Goal: Task Accomplishment & Management: Manage account settings

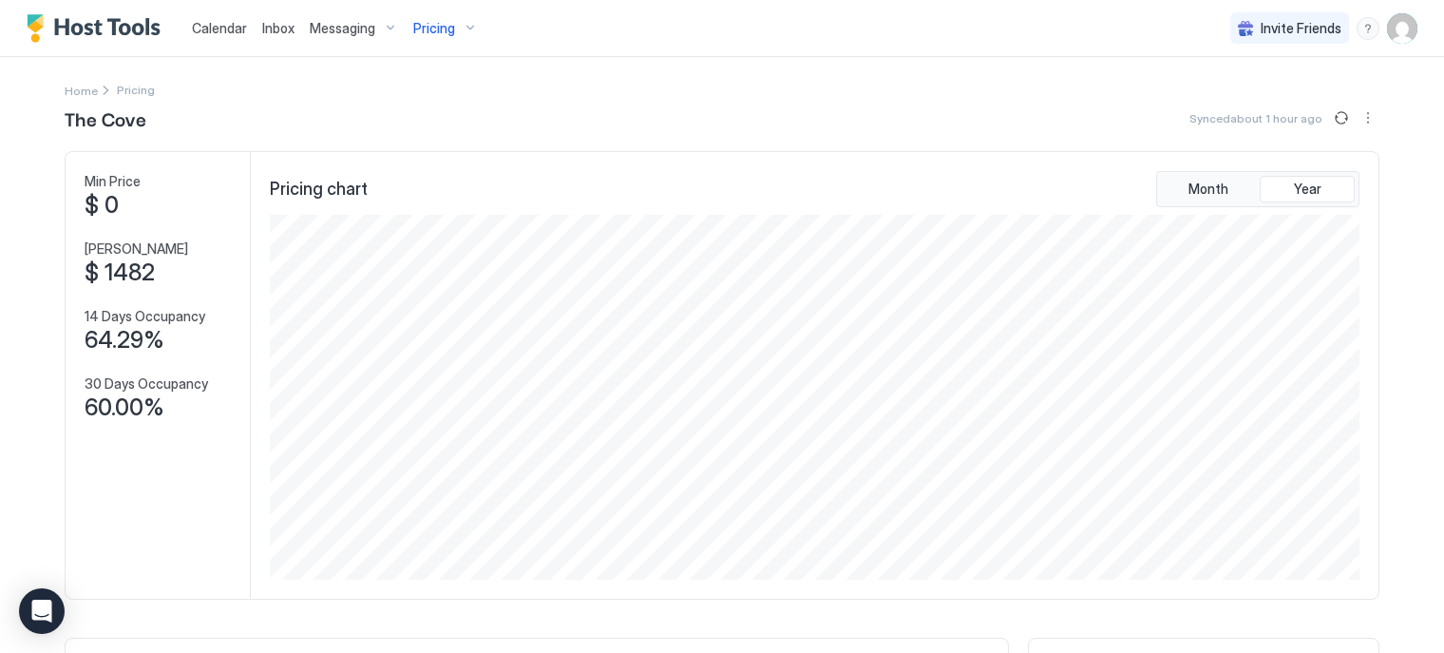
click at [1397, 30] on img "User profile" at bounding box center [1402, 28] width 30 height 30
click at [1279, 105] on div "Settings" at bounding box center [1281, 106] width 241 height 33
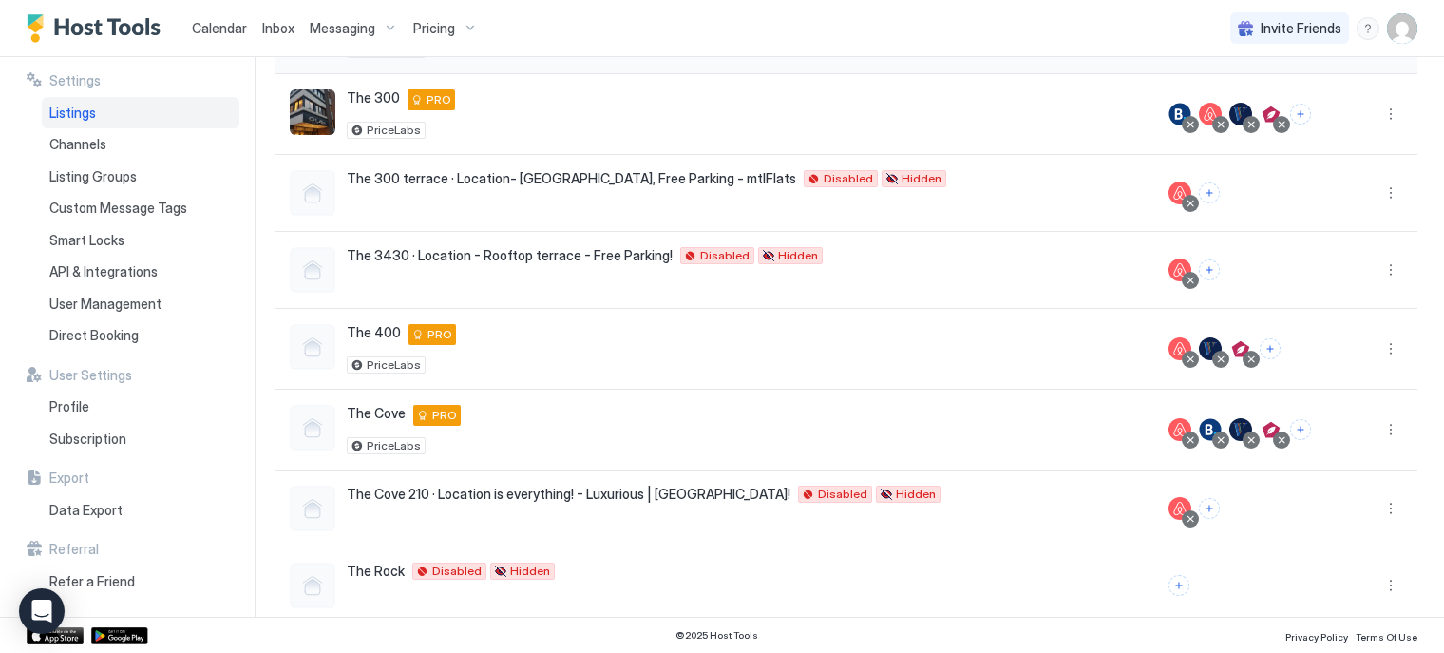
scroll to position [401, 0]
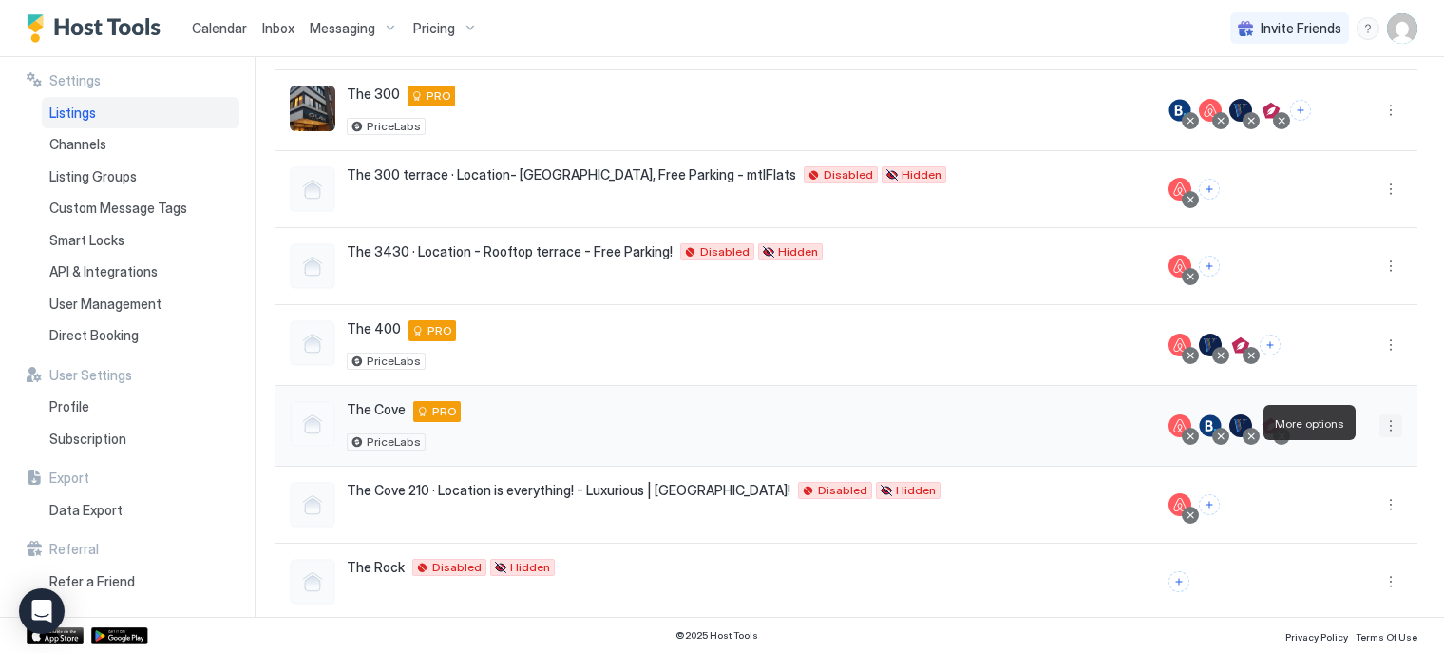
click at [1379, 419] on button "More options" at bounding box center [1390, 425] width 23 height 23
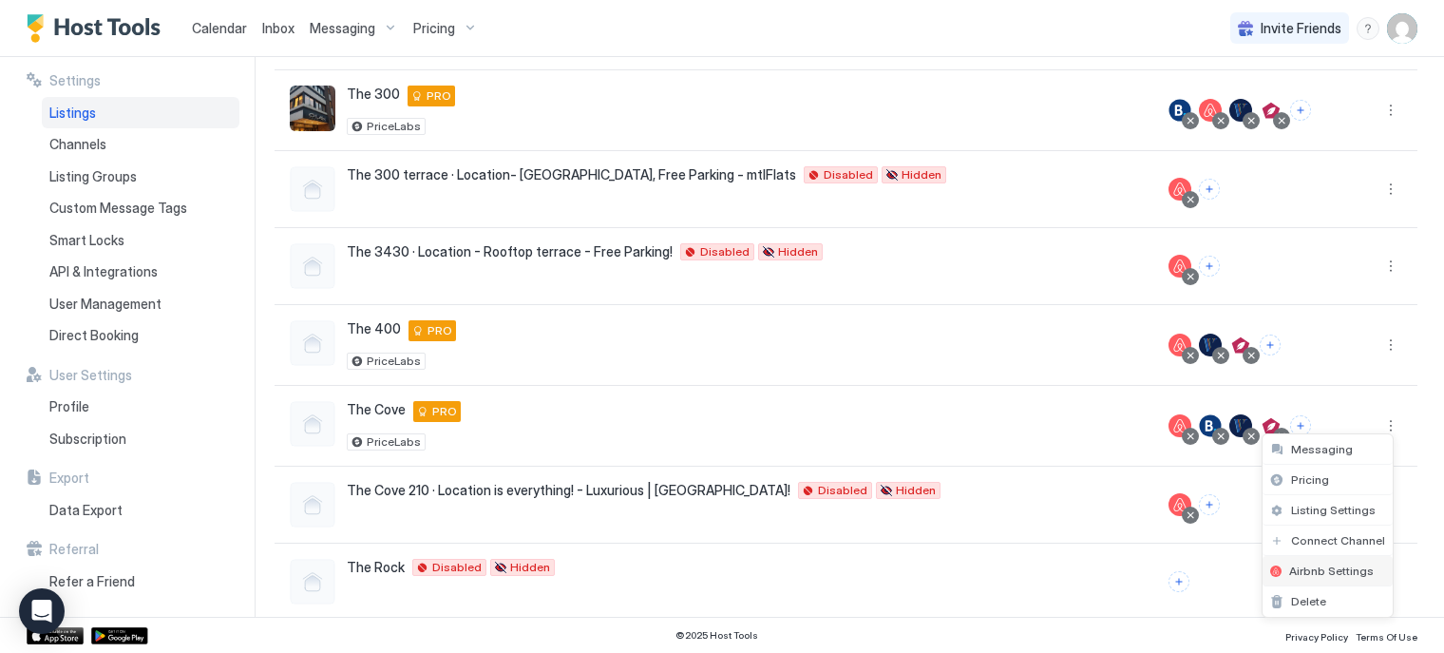
click at [1294, 563] on span "Airbnb Settings" at bounding box center [1331, 570] width 85 height 14
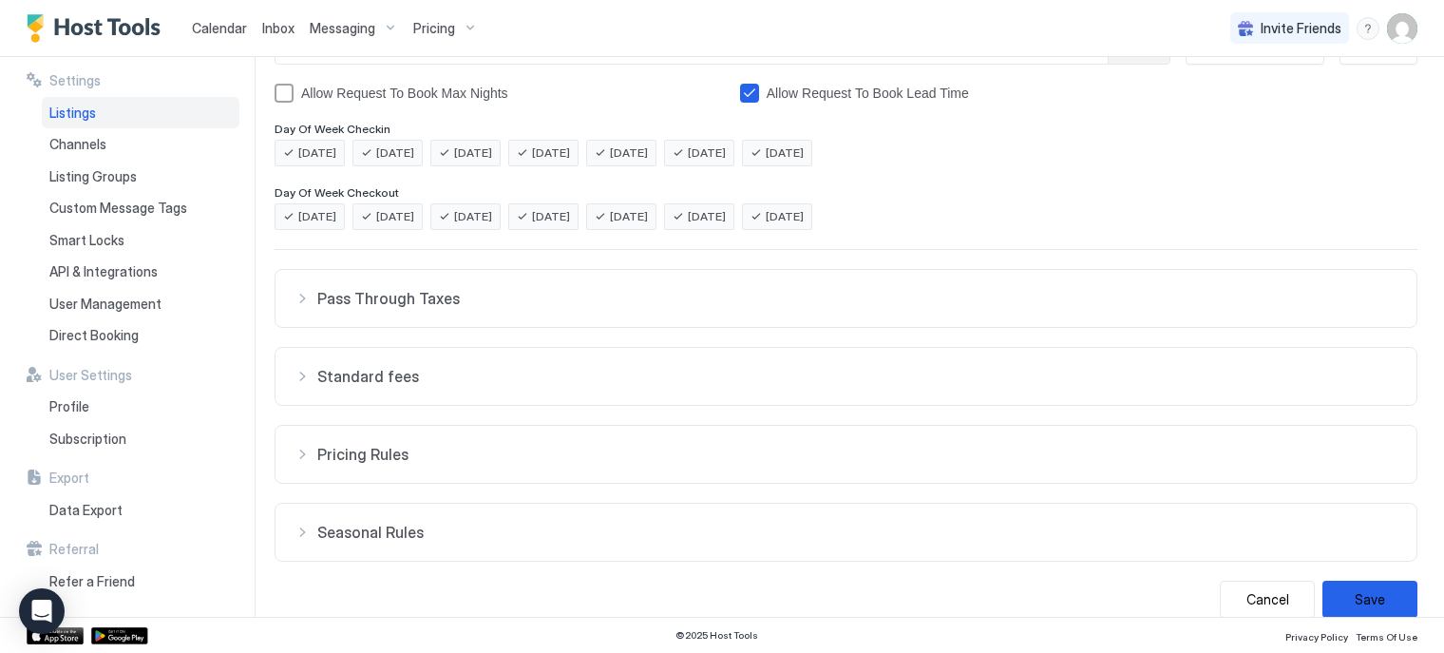
scroll to position [402, 0]
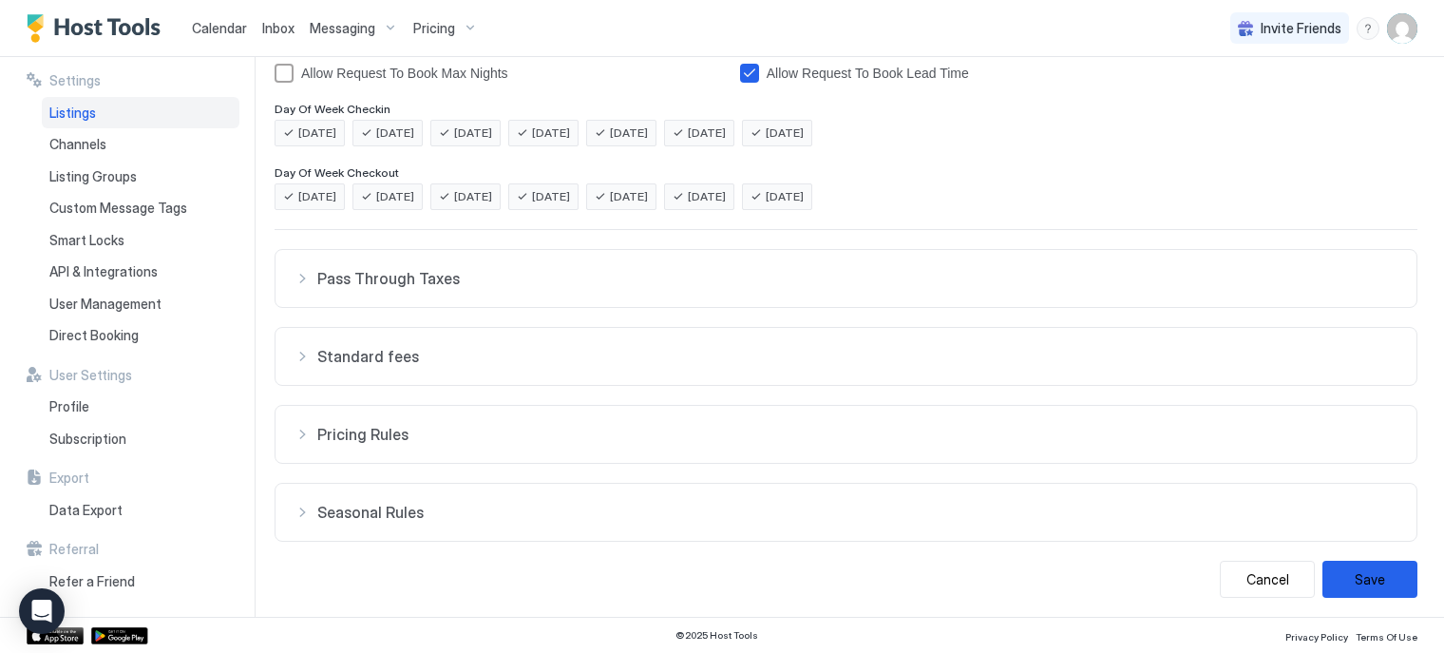
click at [396, 355] on span "Standard fees" at bounding box center [857, 356] width 1080 height 19
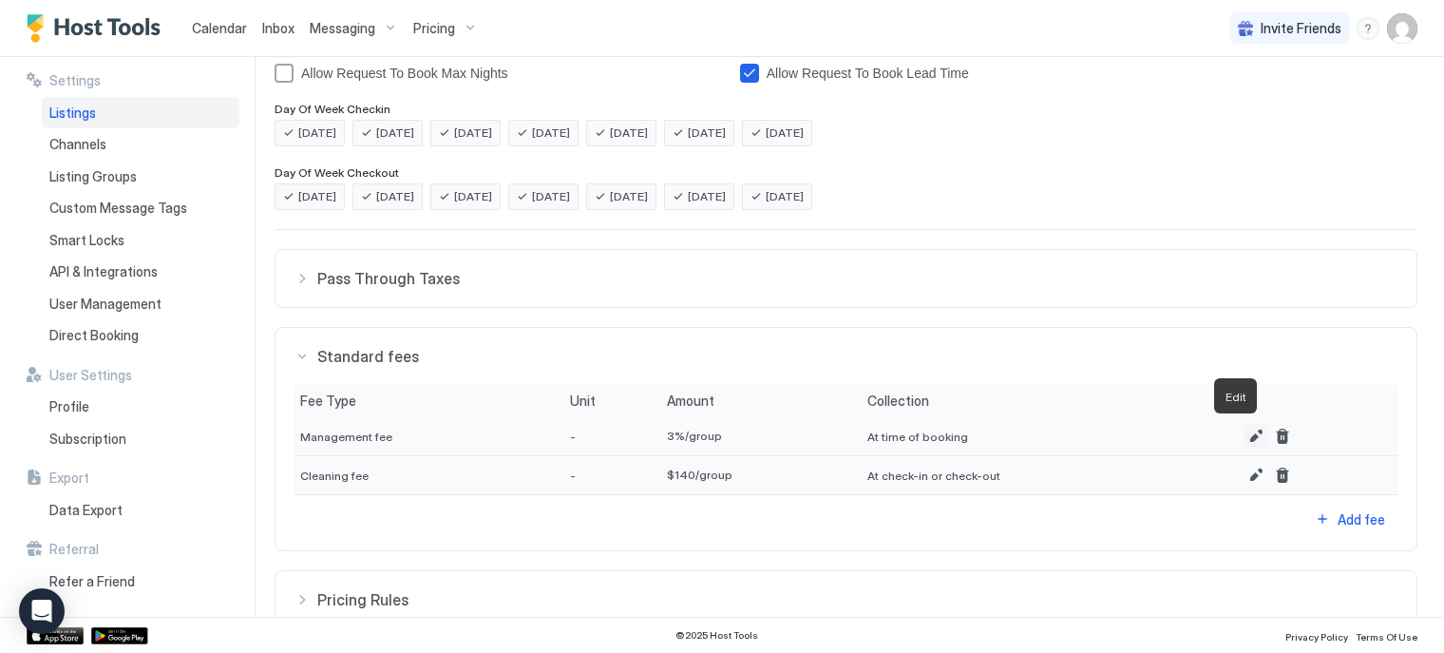
click at [1244, 435] on button "Edit" at bounding box center [1255, 436] width 23 height 23
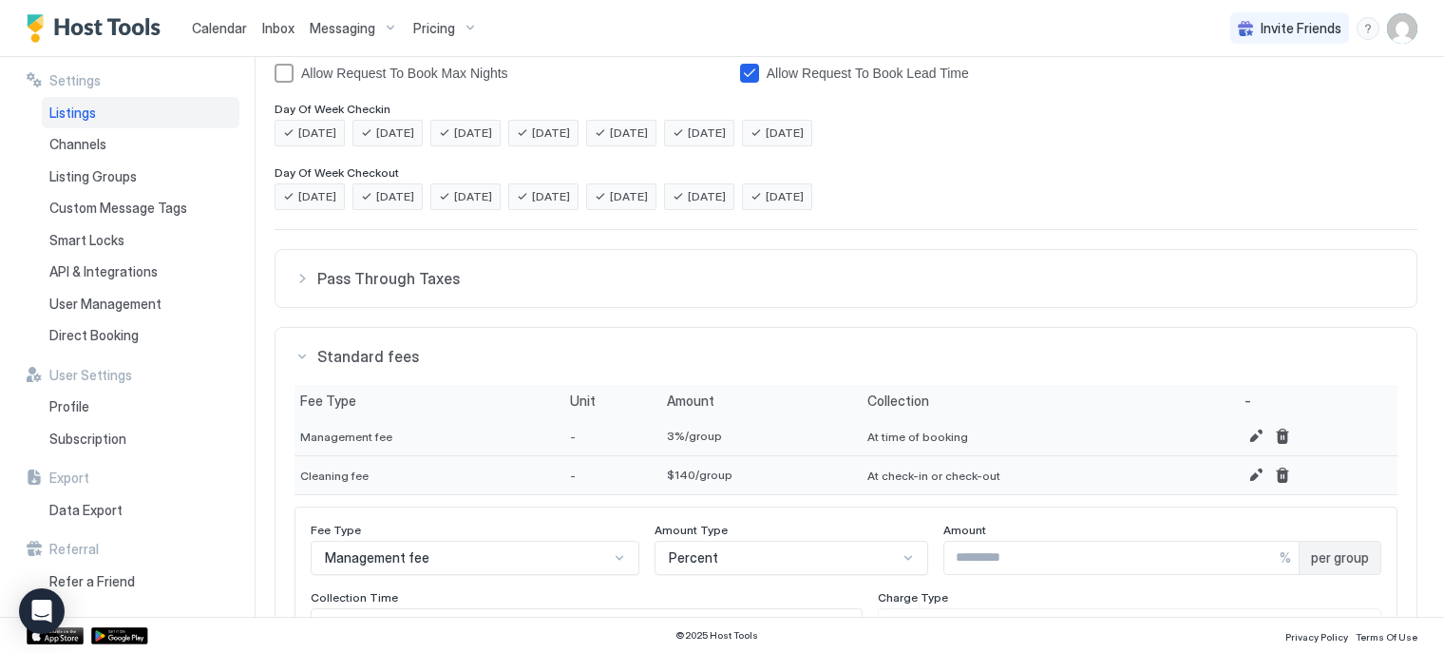
scroll to position [484, 0]
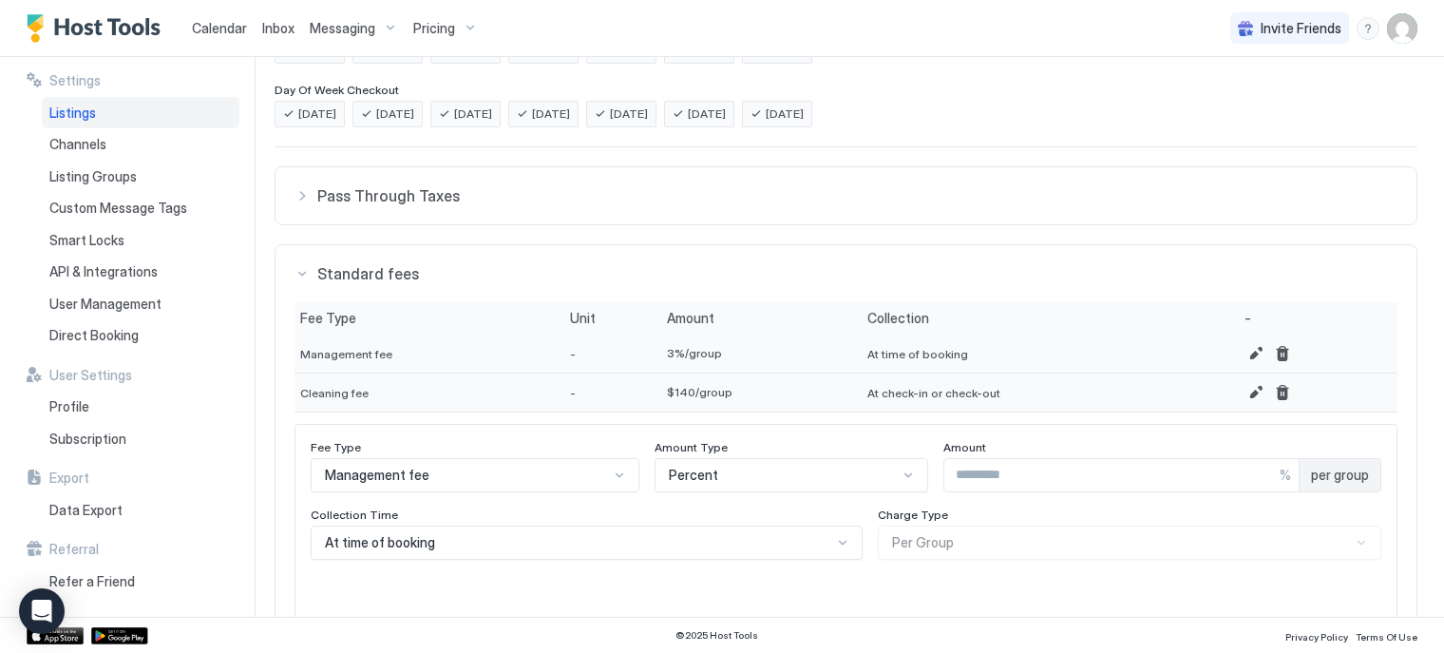
click at [944, 473] on input "*" at bounding box center [1111, 475] width 335 height 32
type input "****"
click at [1059, 264] on span "Standard fees" at bounding box center [857, 273] width 1080 height 19
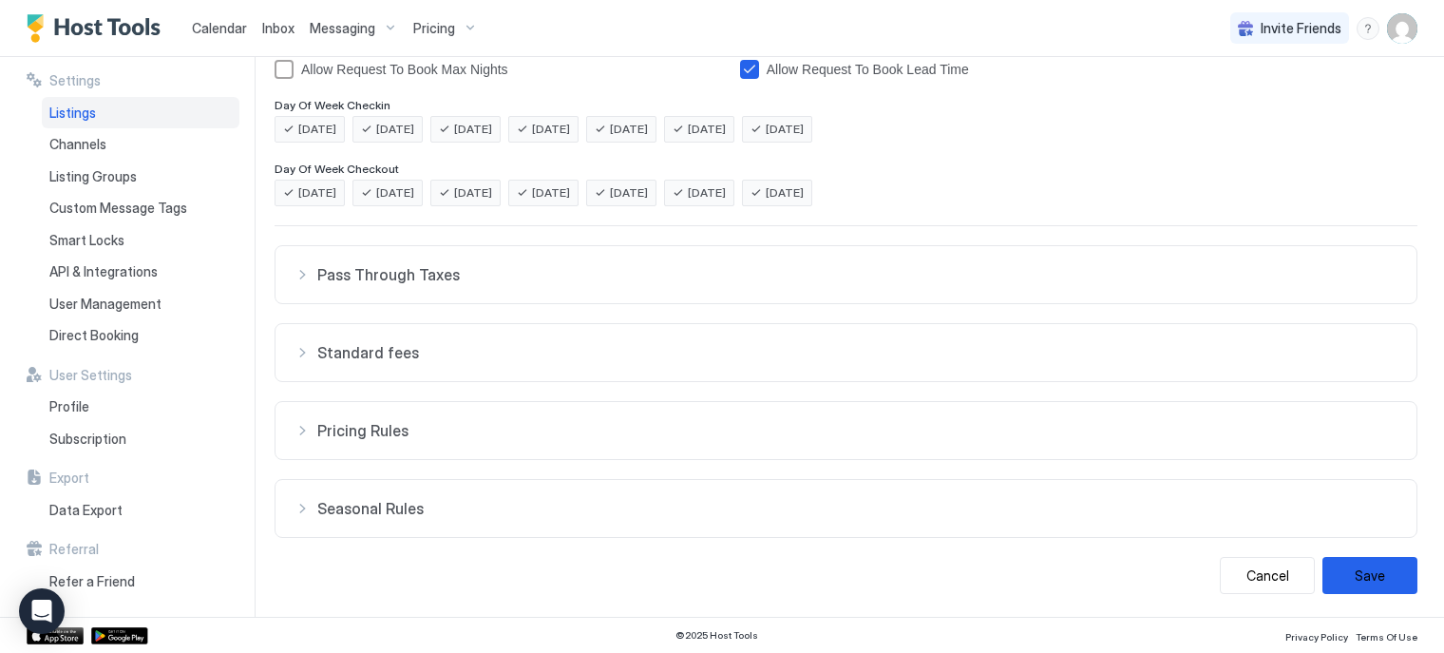
scroll to position [402, 0]
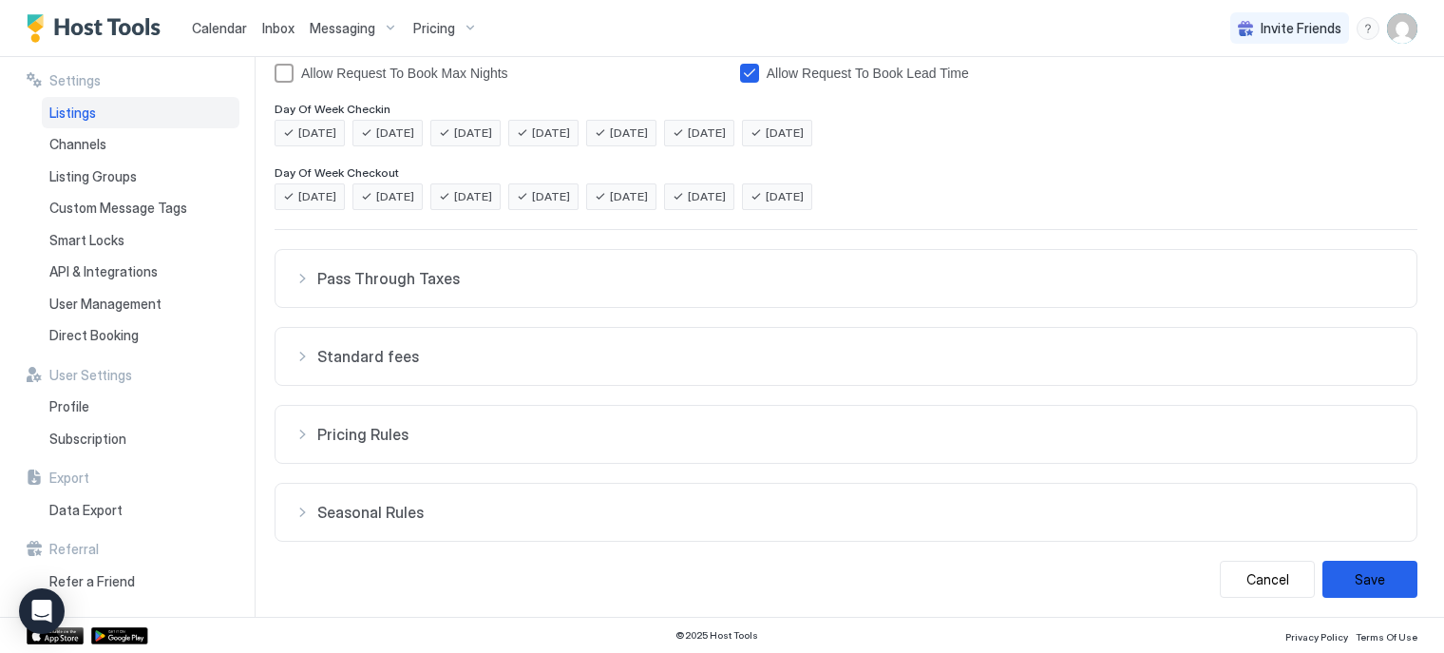
click at [719, 356] on span "Standard fees" at bounding box center [857, 356] width 1080 height 19
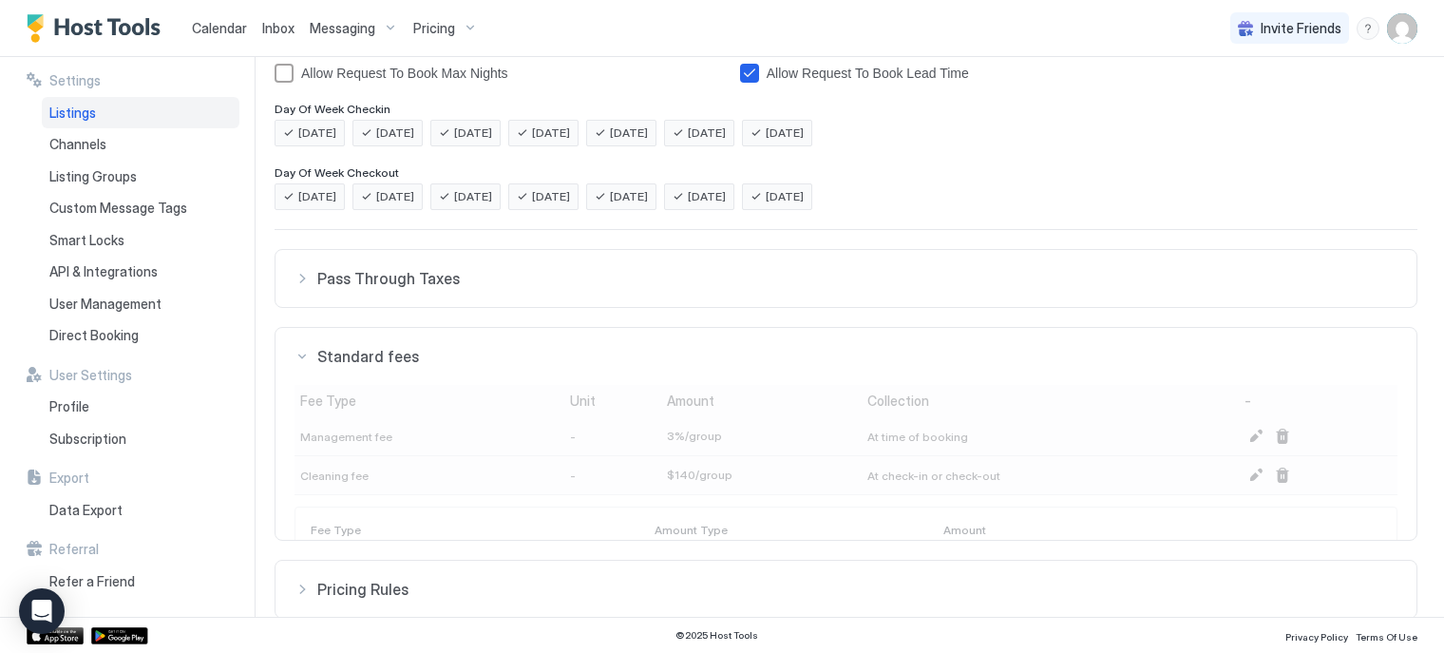
scroll to position [484, 0]
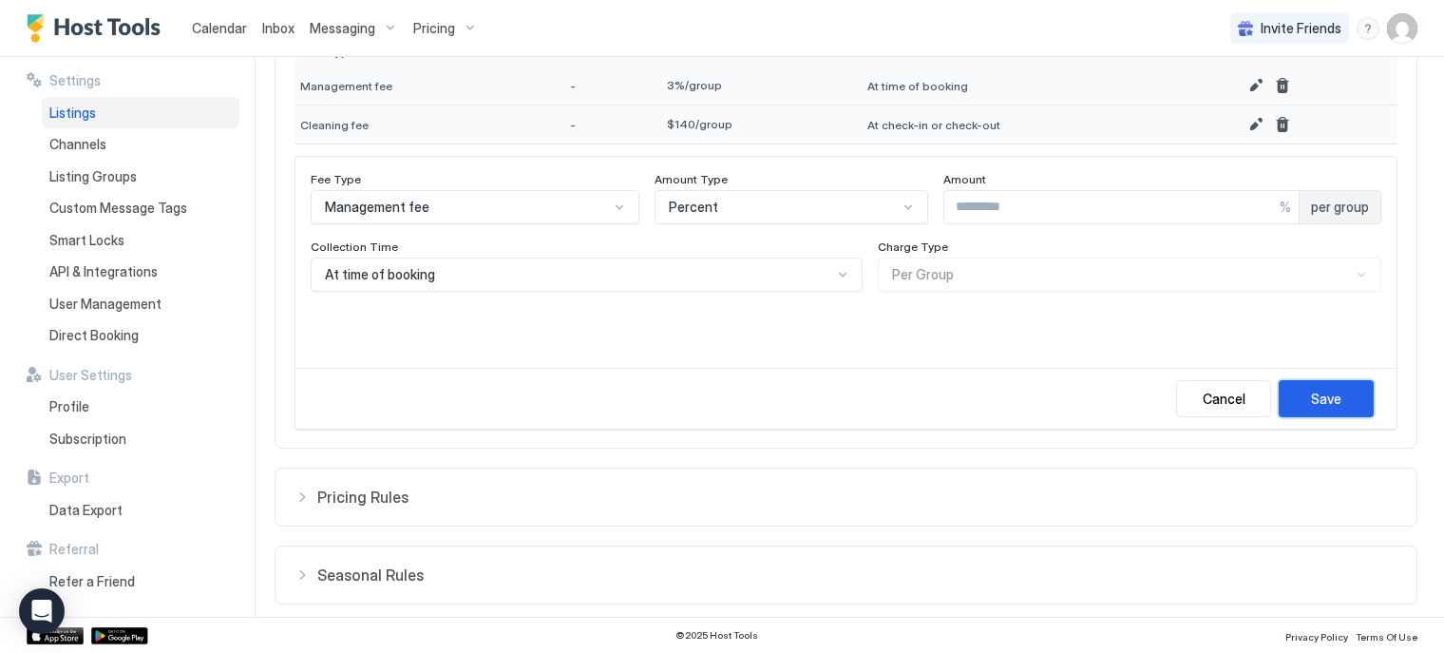
click at [1311, 398] on div "Save" at bounding box center [1326, 399] width 30 height 20
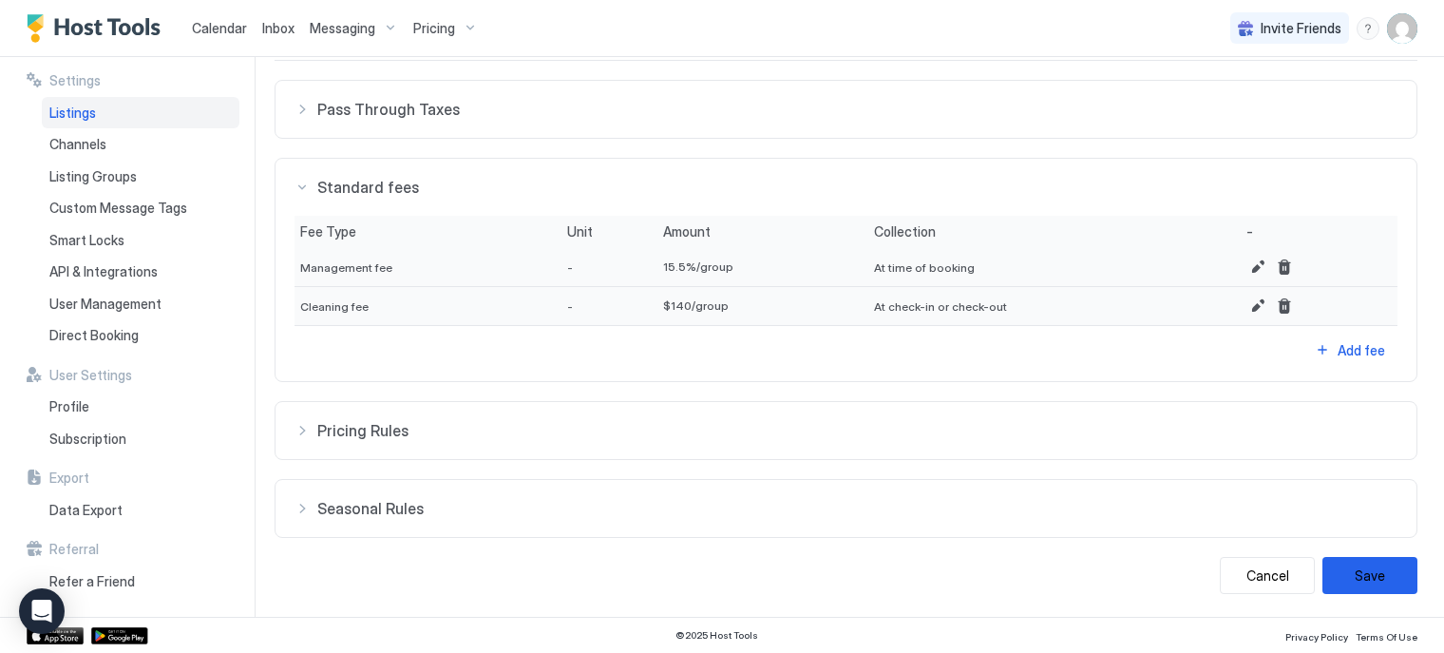
scroll to position [566, 0]
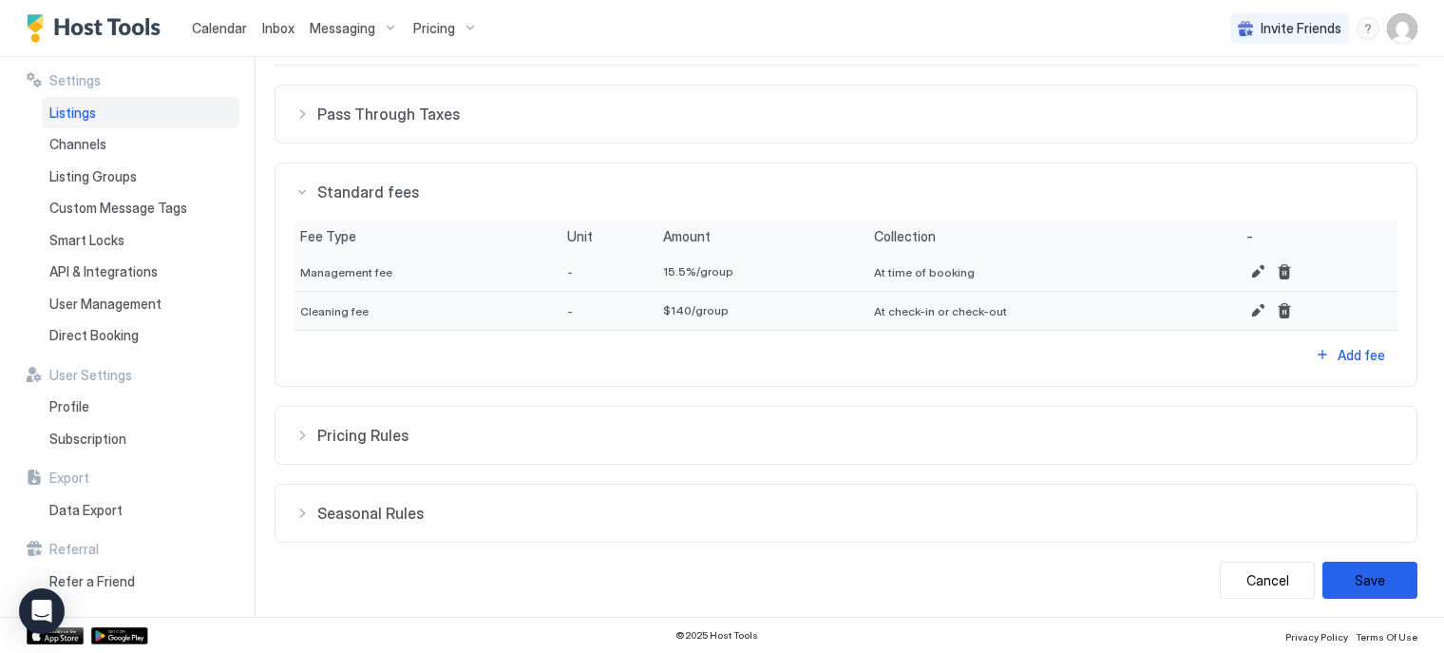
click at [823, 407] on button "Pricing Rules" at bounding box center [845, 435] width 1141 height 57
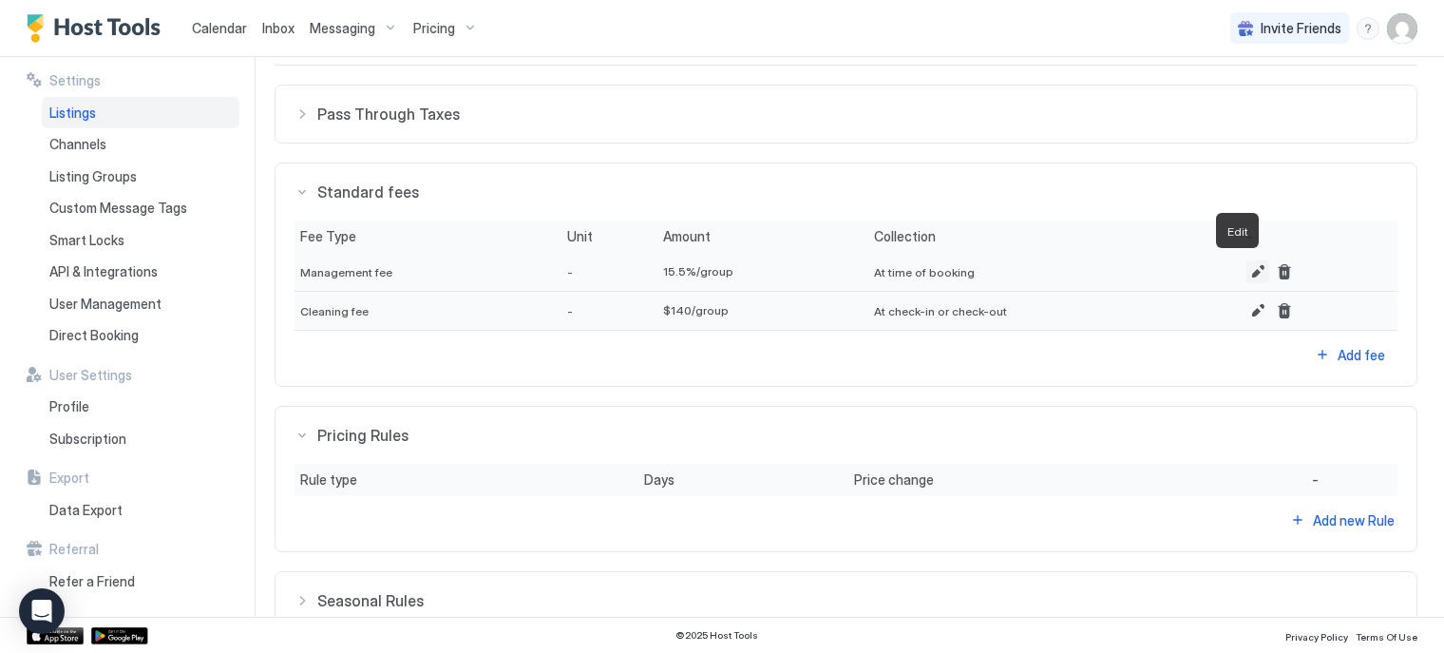
click at [1246, 269] on button "Edit" at bounding box center [1257, 271] width 23 height 23
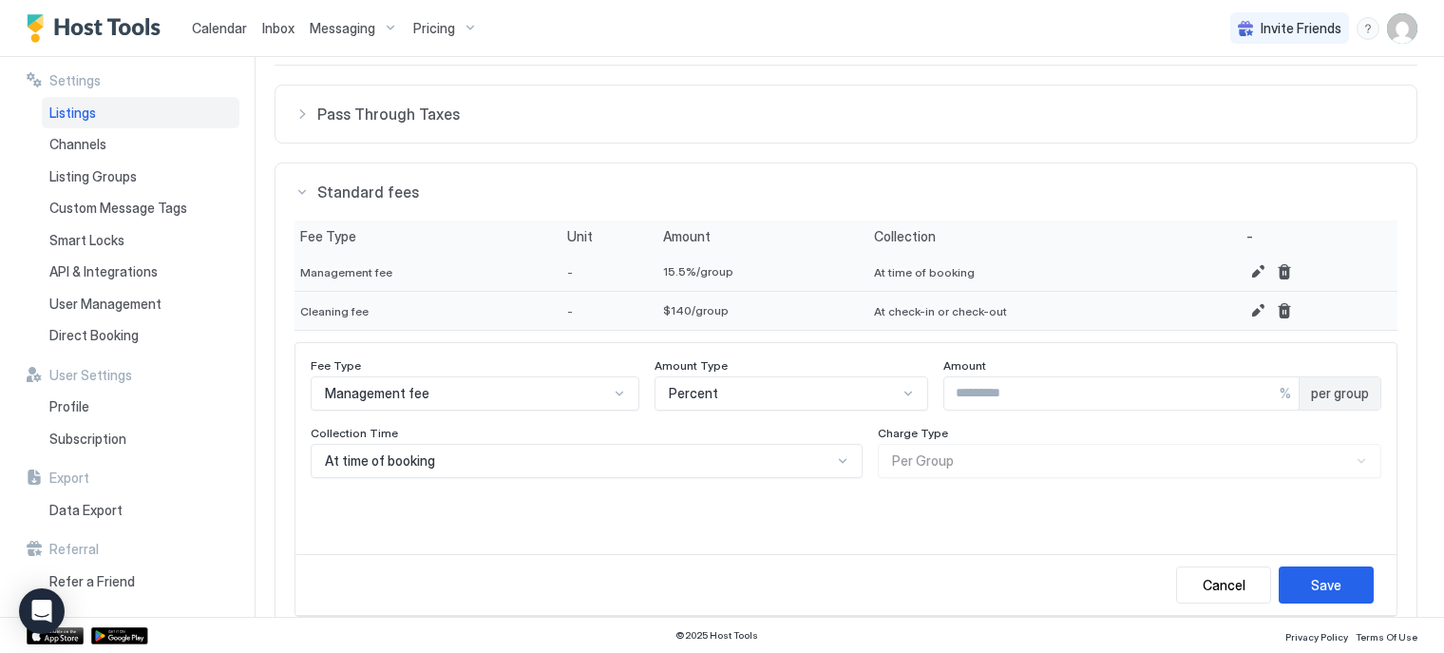
click at [1247, 387] on input "****" at bounding box center [1111, 393] width 335 height 32
type input "**"
click at [1319, 579] on div "Save" at bounding box center [1326, 585] width 30 height 20
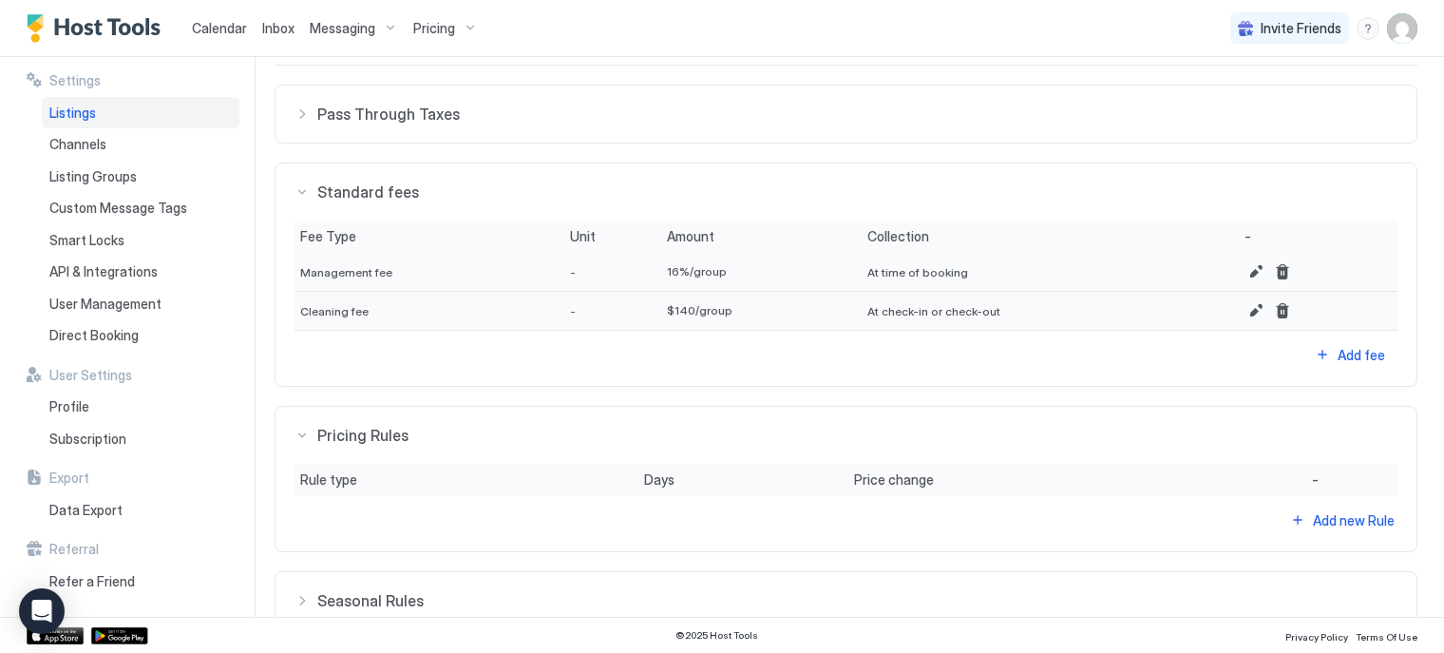
scroll to position [654, 0]
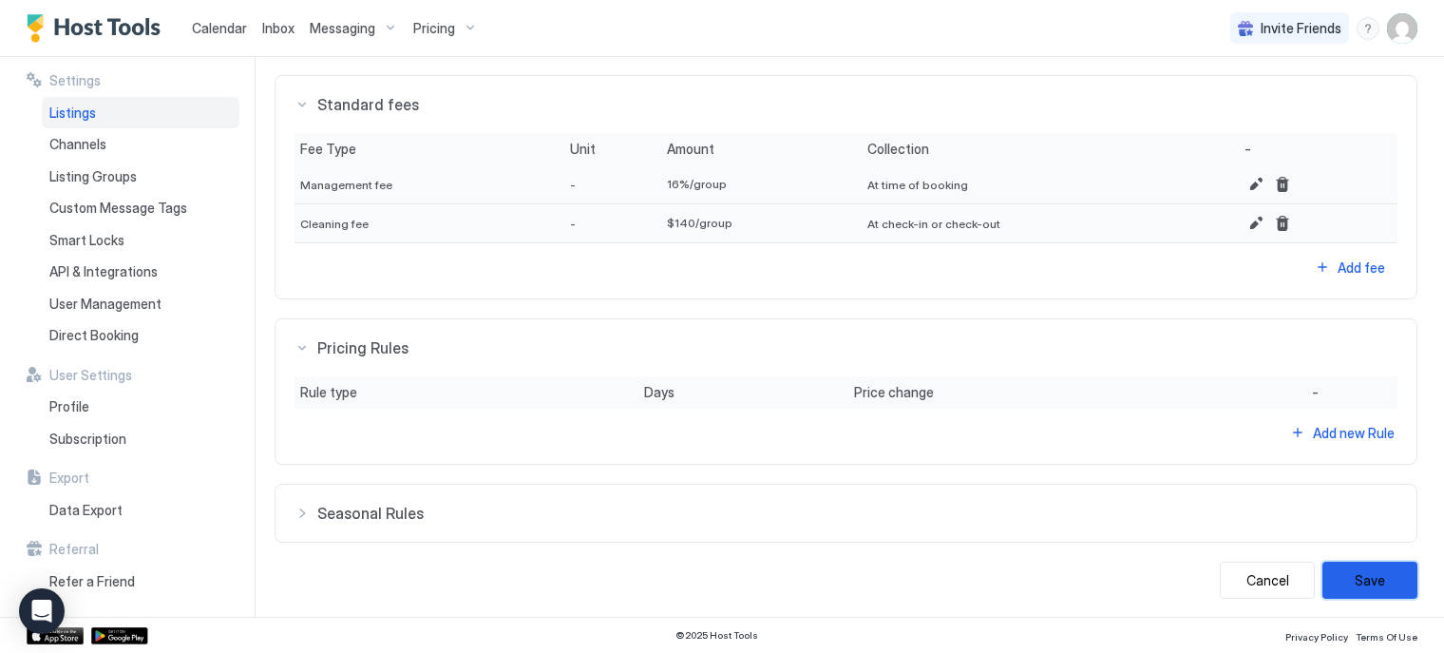
click at [1338, 572] on button "Save" at bounding box center [1369, 579] width 95 height 37
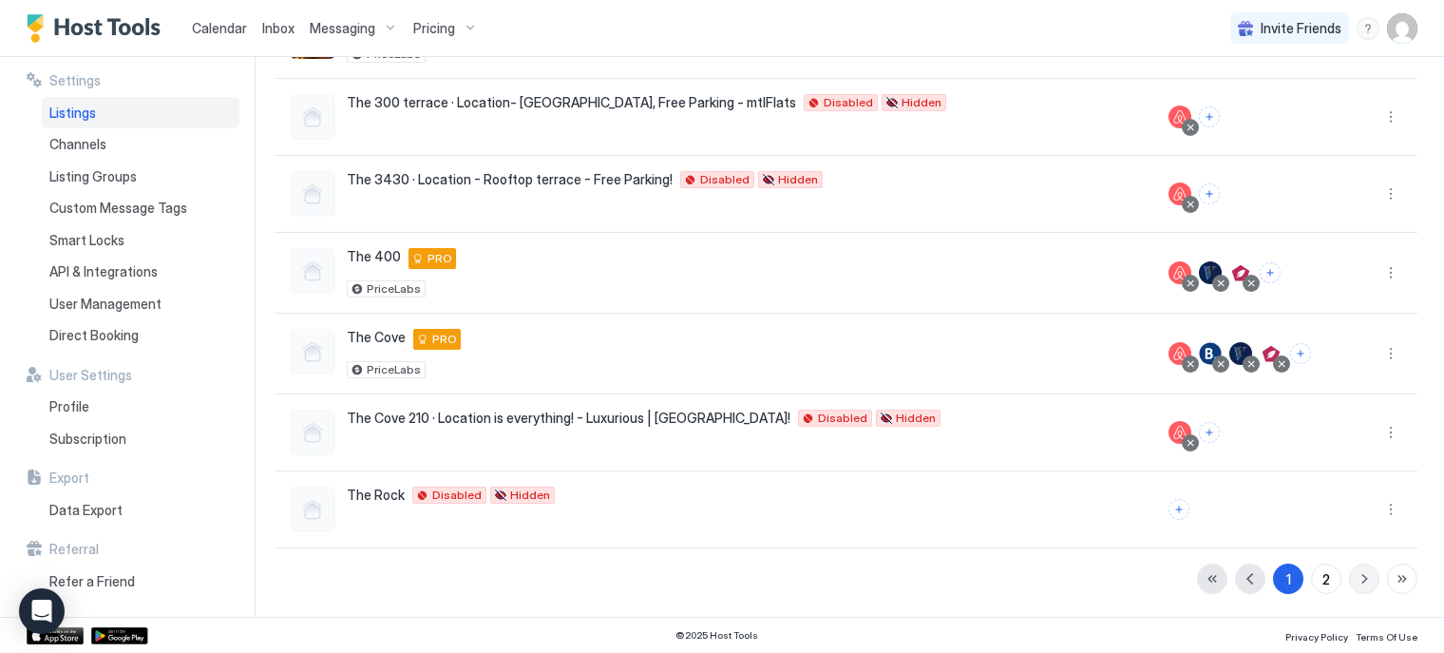
scroll to position [468, 0]
